Goal: Navigation & Orientation: Find specific page/section

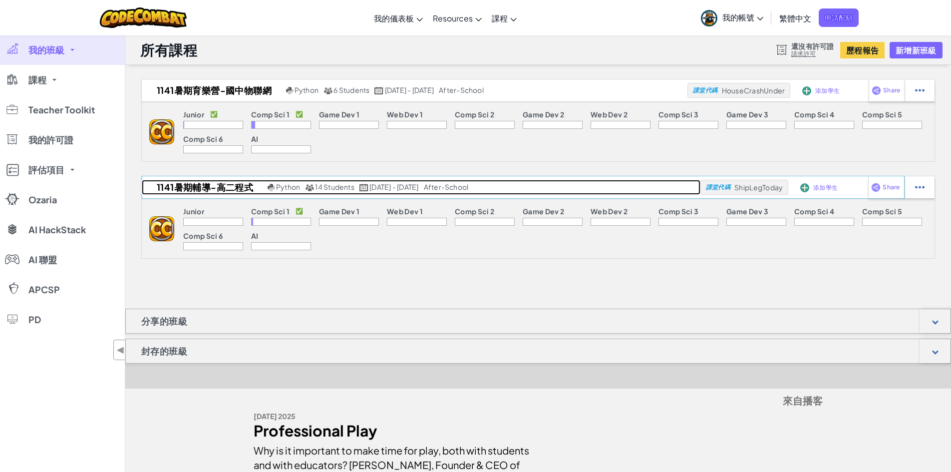
click at [186, 188] on h2 "1141暑期輔導-高二程式" at bounding box center [203, 187] width 123 height 15
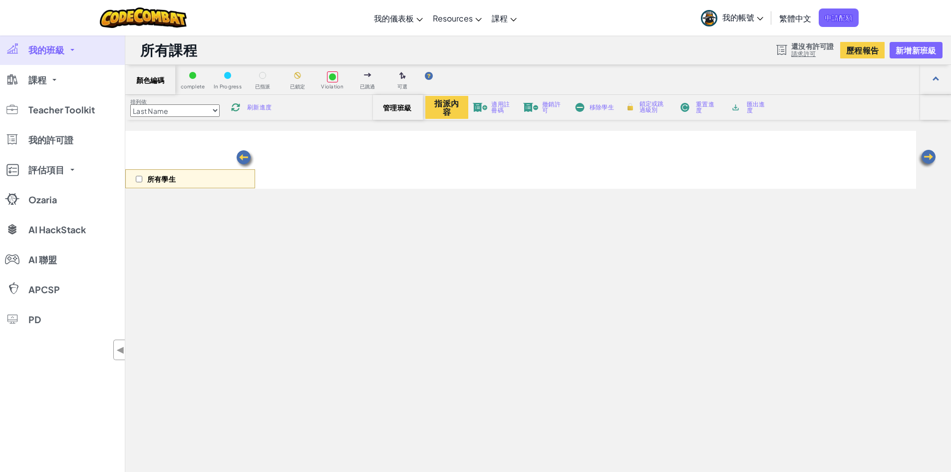
select select "560f1a9f22961295f9427742"
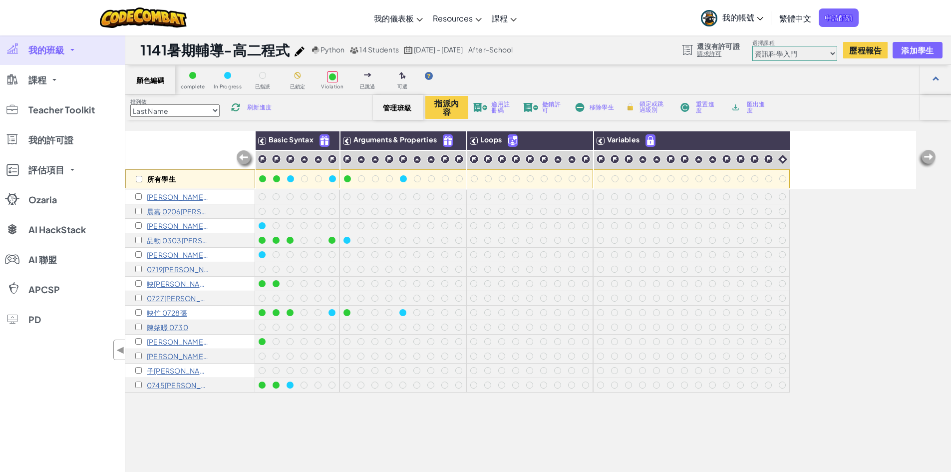
click at [39, 45] on span "我的班級" at bounding box center [46, 49] width 36 height 9
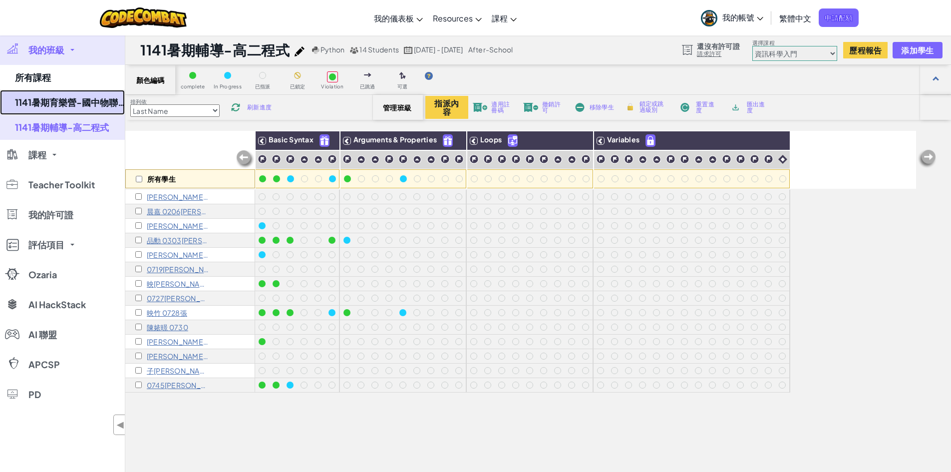
click at [49, 99] on link "1141暑期育樂營-國中物聯網" at bounding box center [62, 102] width 125 height 25
select select "560f1a9f22961295f9427742"
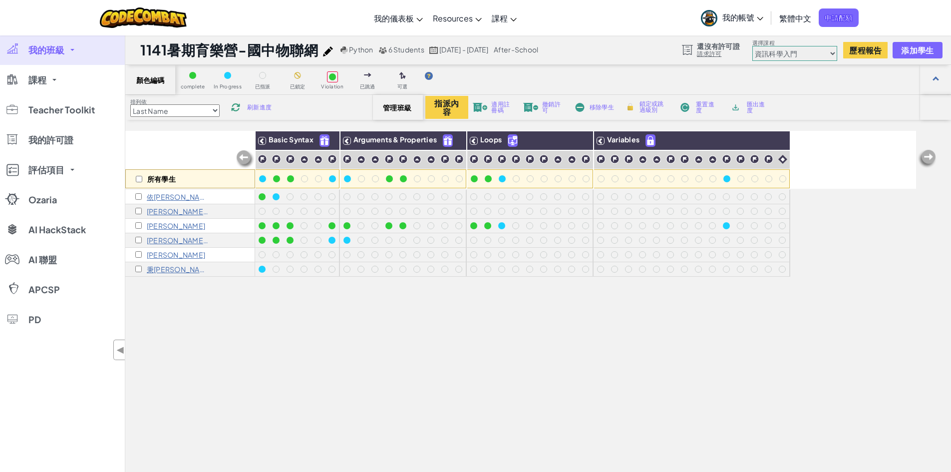
click at [58, 51] on span "我的班級" at bounding box center [46, 49] width 36 height 9
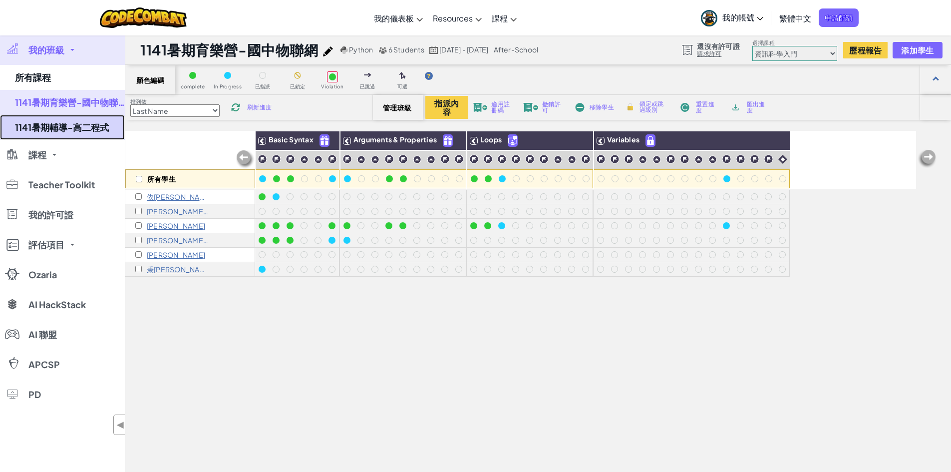
click at [79, 130] on link "1141暑期輔導-高二程式" at bounding box center [62, 127] width 125 height 25
select select "560f1a9f22961295f9427742"
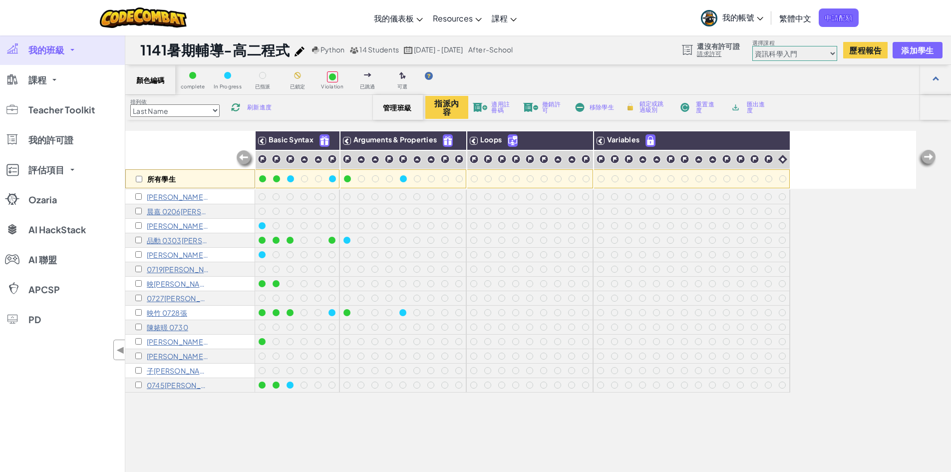
click at [200, 140] on div "所有學生" at bounding box center [190, 160] width 130 height 58
